Goal: Information Seeking & Learning: Check status

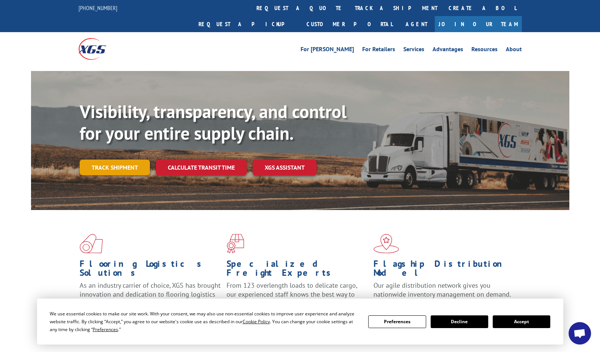
click at [126, 160] on link "Track shipment" at bounding box center [115, 168] width 70 height 16
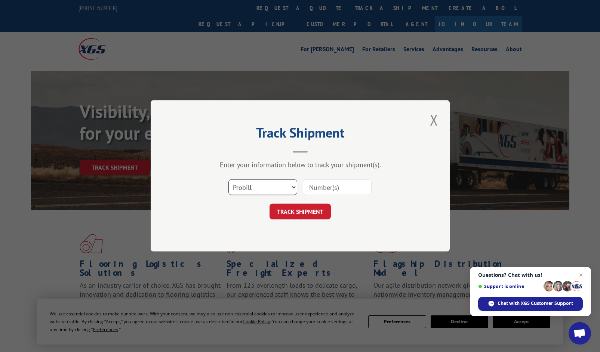
click at [279, 190] on select "Select category... Probill BOL PO" at bounding box center [262, 188] width 69 height 16
select select "po"
click at [228, 180] on select "Select category... Probill BOL PO" at bounding box center [262, 188] width 69 height 16
click at [323, 191] on input at bounding box center [337, 188] width 69 height 16
paste input "40512778"
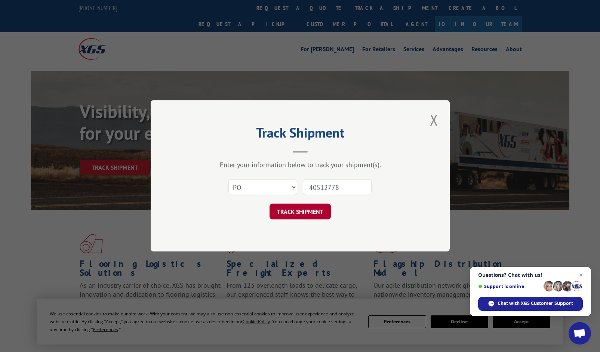
type input "40512778"
click at [316, 216] on button "TRACK SHIPMENT" at bounding box center [300, 212] width 61 height 16
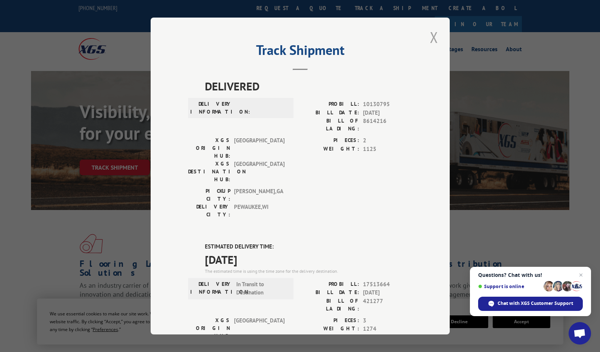
click at [430, 37] on button "Close modal" at bounding box center [434, 37] width 13 height 21
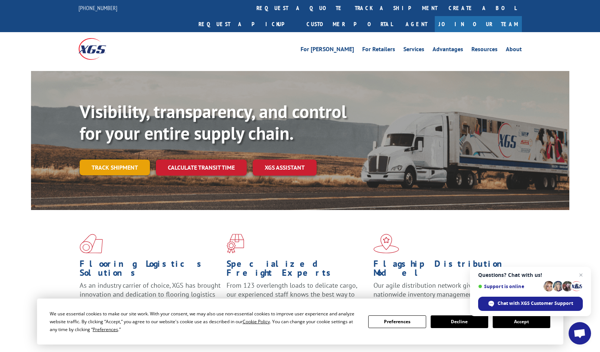
click at [112, 160] on link "Track shipment" at bounding box center [115, 168] width 70 height 16
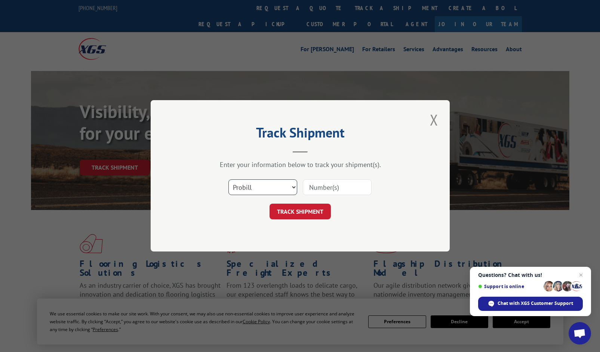
click at [245, 187] on select "Select category... Probill BOL PO" at bounding box center [262, 188] width 69 height 16
select select "po"
click at [228, 180] on select "Select category... Probill BOL PO" at bounding box center [262, 188] width 69 height 16
click at [351, 190] on input at bounding box center [337, 188] width 69 height 16
paste input "28538339"
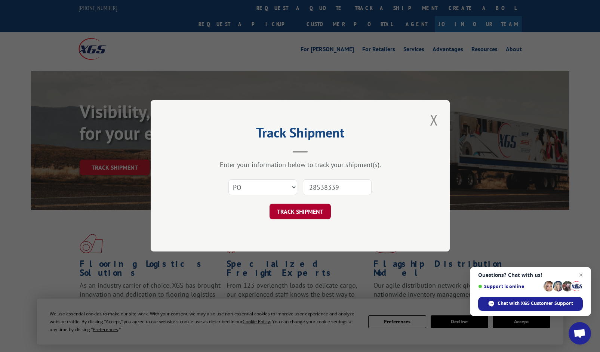
type input "28538339"
click at [319, 213] on button "TRACK SHIPMENT" at bounding box center [300, 212] width 61 height 16
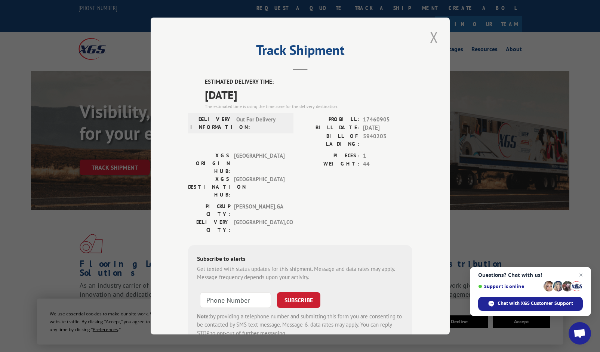
click at [428, 39] on button "Close modal" at bounding box center [434, 37] width 13 height 21
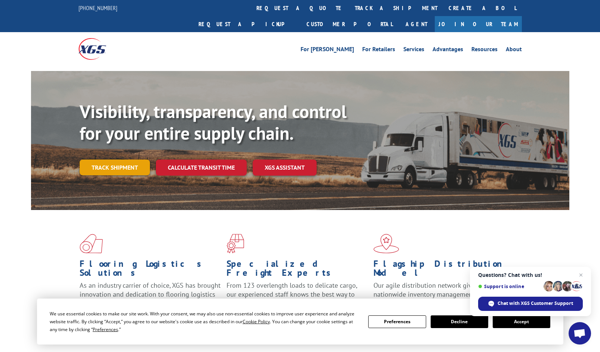
click at [101, 160] on link "Track shipment" at bounding box center [115, 168] width 70 height 16
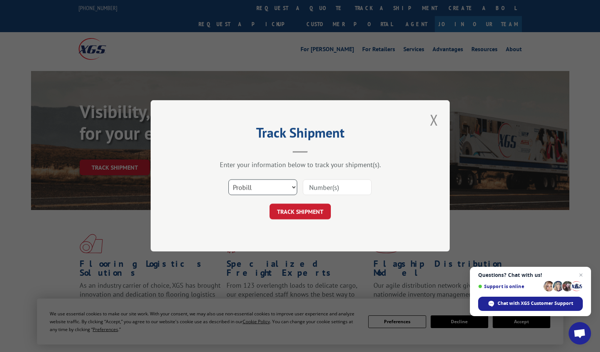
drag, startPoint x: 250, startPoint y: 188, endPoint x: 248, endPoint y: 194, distance: 6.4
click at [250, 188] on select "Select category... Probill BOL PO" at bounding box center [262, 188] width 69 height 16
select select "po"
click at [228, 180] on select "Select category... Probill BOL PO" at bounding box center [262, 188] width 69 height 16
click at [356, 177] on div "Select category... Probill BOL PO" at bounding box center [300, 187] width 224 height 25
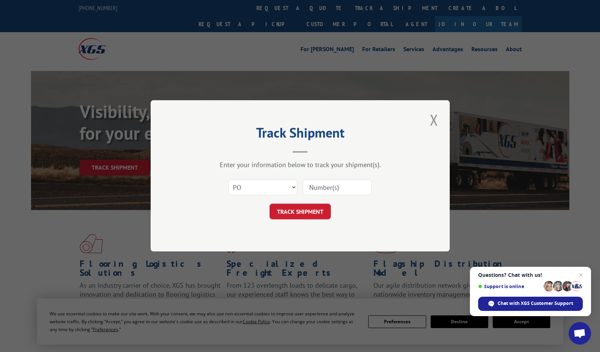
click at [347, 183] on input at bounding box center [337, 188] width 69 height 16
paste input "09521240"
type input "09521240"
click at [315, 210] on button "TRACK SHIPMENT" at bounding box center [300, 212] width 61 height 16
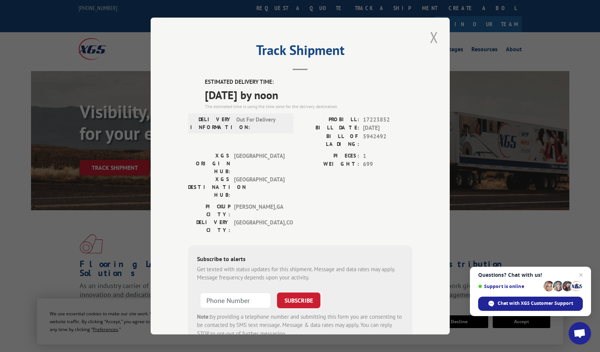
click at [434, 34] on button "Close modal" at bounding box center [434, 37] width 13 height 21
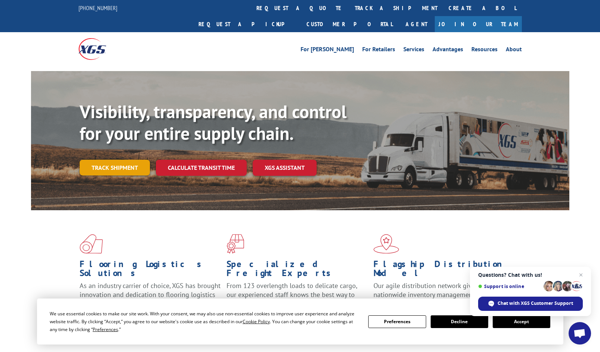
click at [105, 160] on link "Track shipment" at bounding box center [115, 168] width 70 height 16
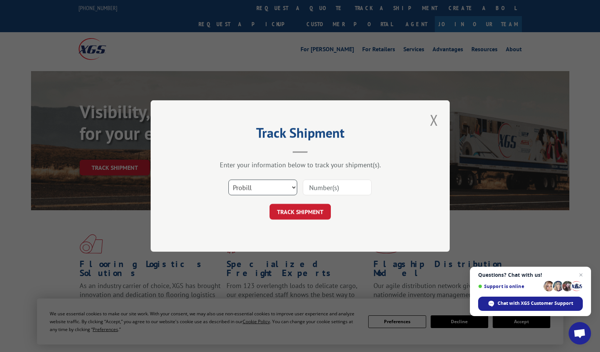
click at [272, 182] on select "Select category... Probill BOL PO" at bounding box center [262, 187] width 69 height 16
select select "po"
click at [228, 179] on select "Select category... Probill BOL PO" at bounding box center [262, 187] width 69 height 16
click at [330, 187] on input at bounding box center [337, 187] width 69 height 16
paste input "09521237"
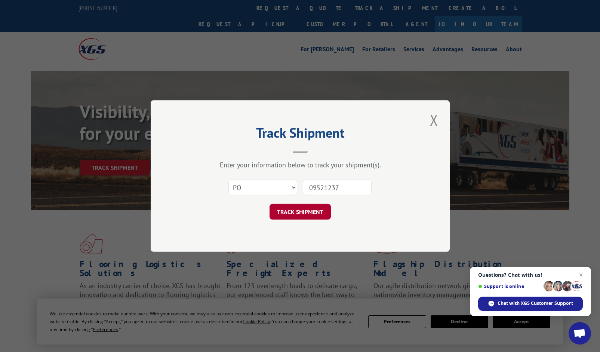
type input "09521237"
click at [310, 208] on button "TRACK SHIPMENT" at bounding box center [300, 212] width 61 height 16
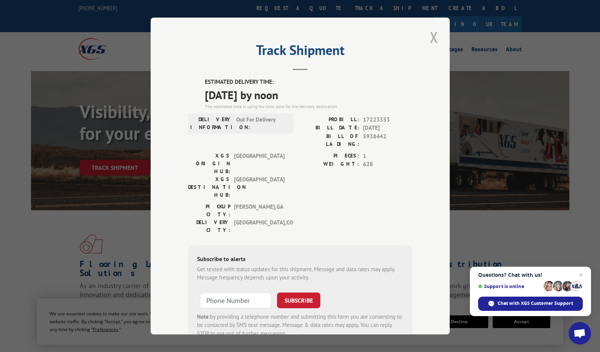
click at [435, 40] on button "Close modal" at bounding box center [434, 37] width 13 height 21
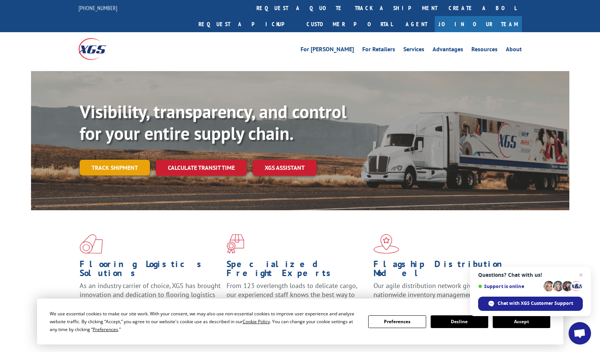
click at [105, 160] on link "Track shipment" at bounding box center [115, 168] width 70 height 16
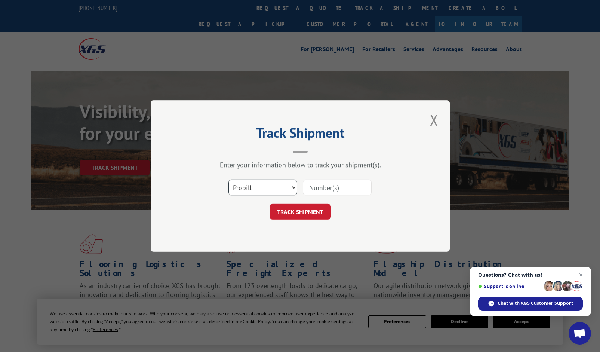
click at [261, 187] on select "Select category... Probill BOL PO" at bounding box center [262, 187] width 69 height 16
select select "po"
click at [228, 179] on select "Select category... Probill BOL PO" at bounding box center [262, 187] width 69 height 16
click at [341, 193] on input at bounding box center [337, 187] width 69 height 16
paste input "47510736"
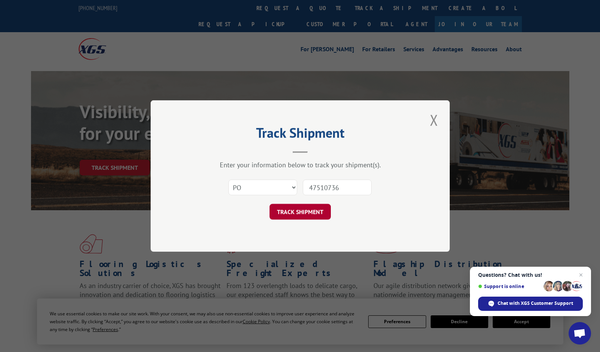
type input "47510736"
click at [316, 209] on button "TRACK SHIPMENT" at bounding box center [300, 212] width 61 height 16
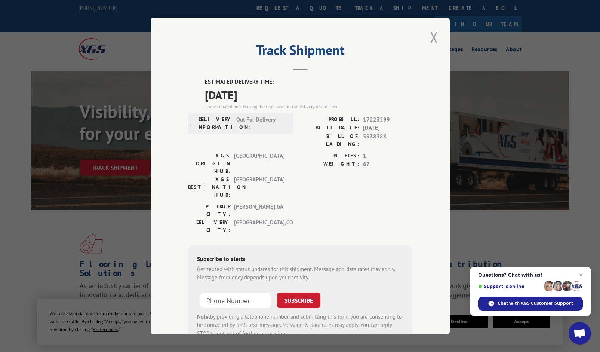
click at [429, 41] on button "Close modal" at bounding box center [434, 37] width 13 height 21
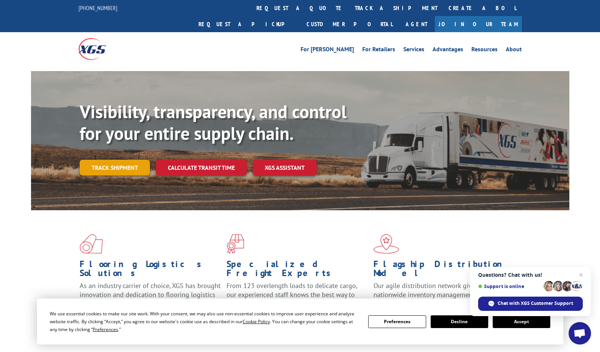
click at [114, 160] on link "Track shipment" at bounding box center [115, 168] width 70 height 16
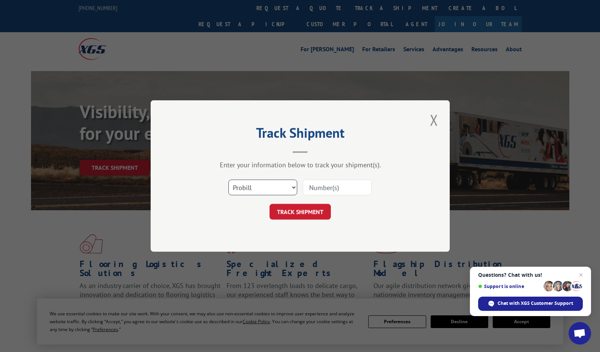
click at [255, 193] on select "Select category... Probill BOL PO" at bounding box center [262, 187] width 69 height 16
select select "po"
click at [228, 179] on select "Select category... Probill BOL PO" at bounding box center [262, 187] width 69 height 16
click at [342, 188] on input at bounding box center [337, 187] width 69 height 16
paste input "28538448"
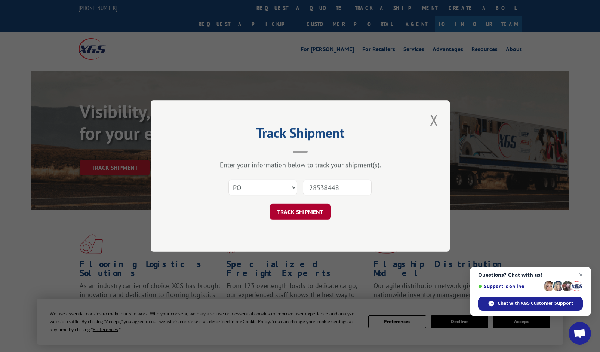
type input "28538448"
click at [315, 212] on button "TRACK SHIPMENT" at bounding box center [300, 212] width 61 height 16
